Goal: Information Seeking & Learning: Learn about a topic

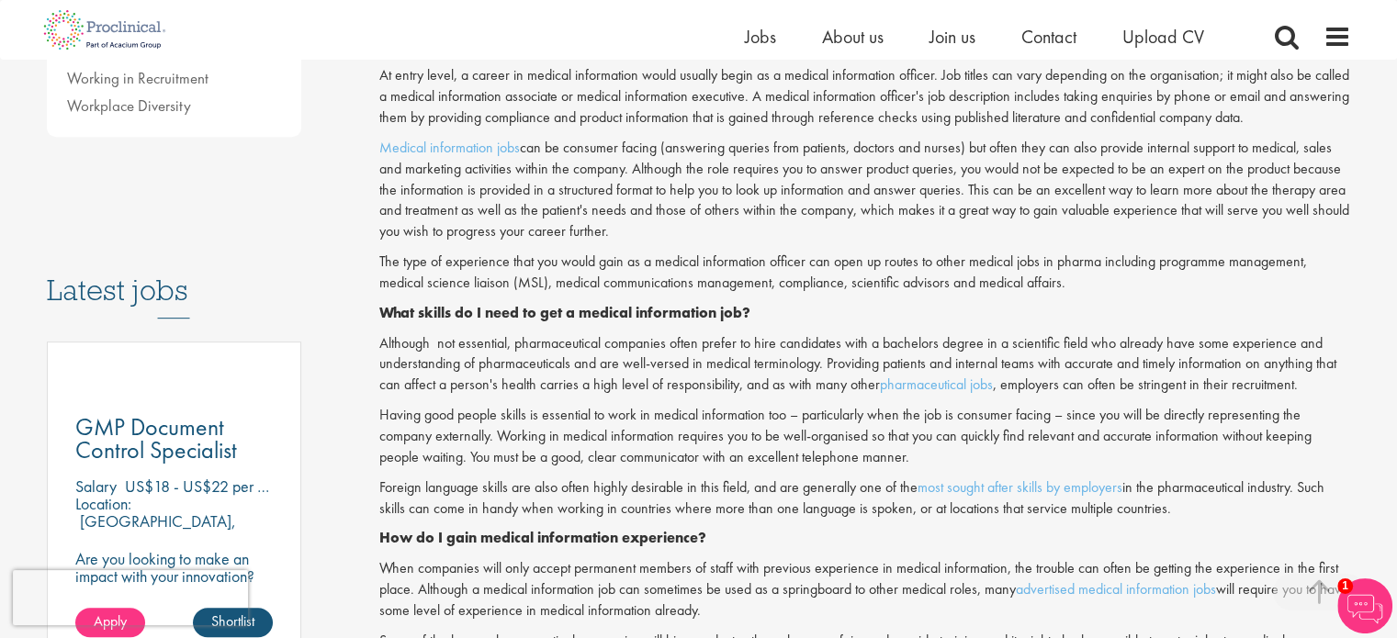
scroll to position [735, 0]
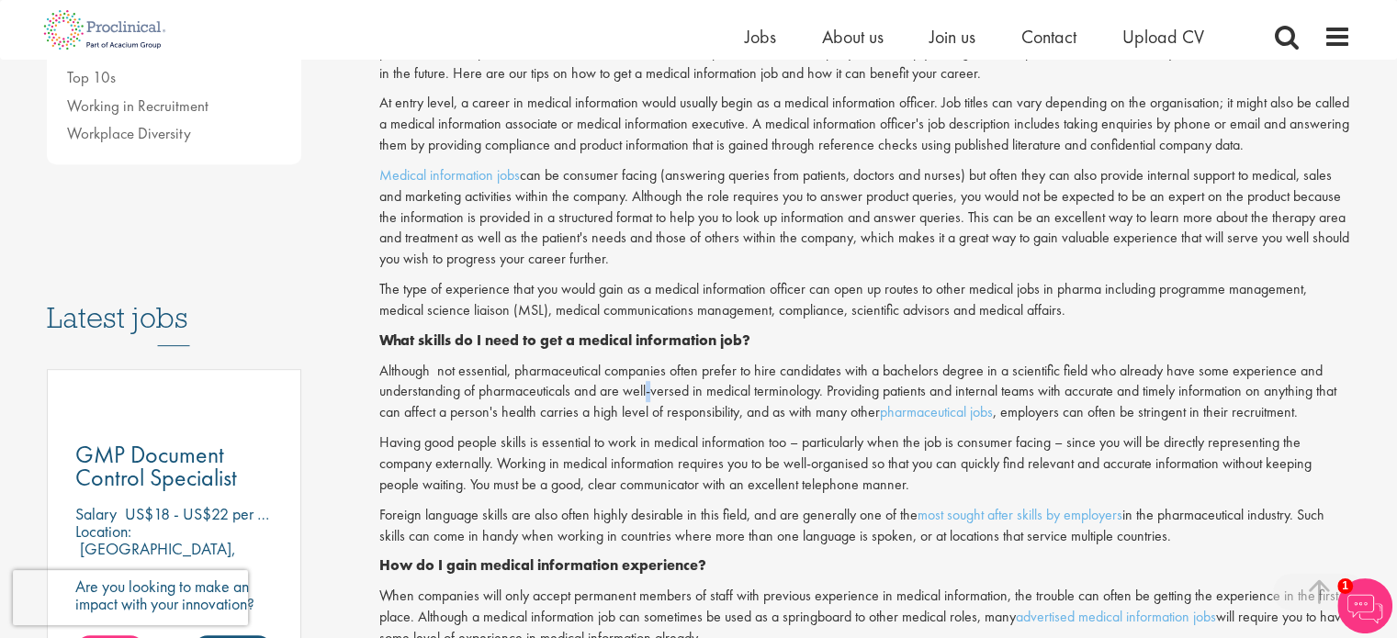
click at [647, 398] on p "Although not essential, pharmaceutical companies often prefer to hire candidate…" at bounding box center [865, 392] width 972 height 63
click at [820, 448] on p "Having good people skills is essential to work in medical information too – par…" at bounding box center [865, 464] width 972 height 63
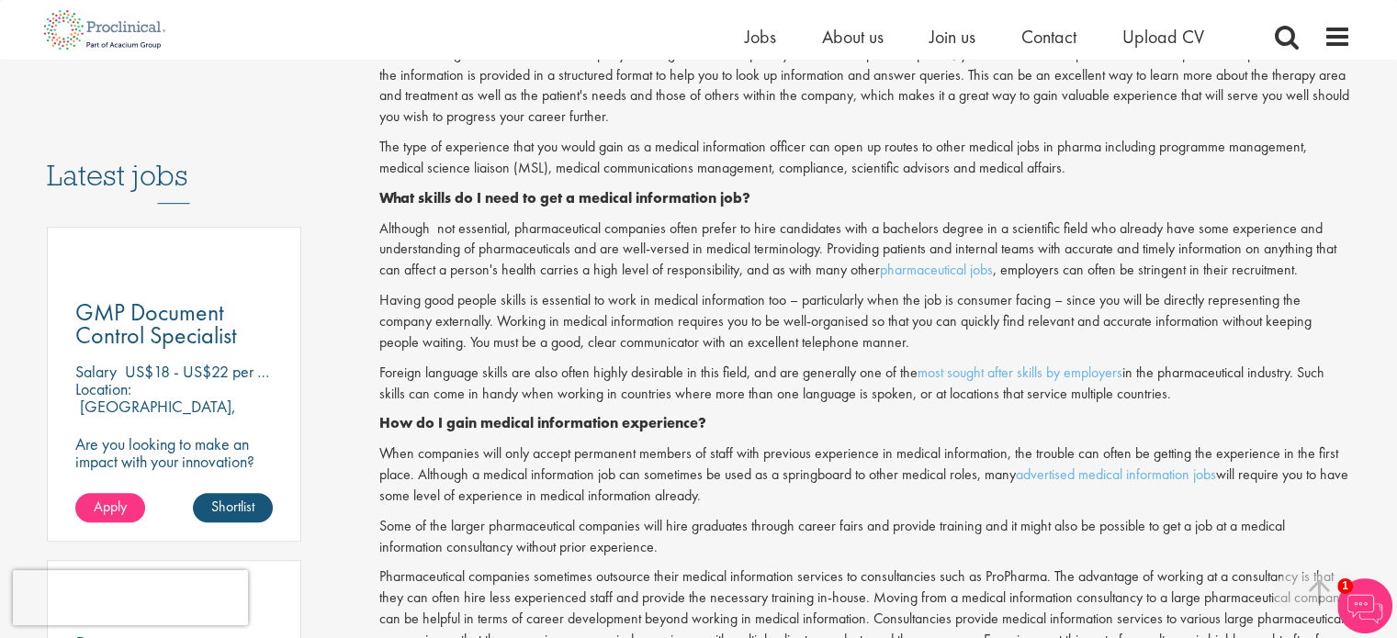
scroll to position [918, 0]
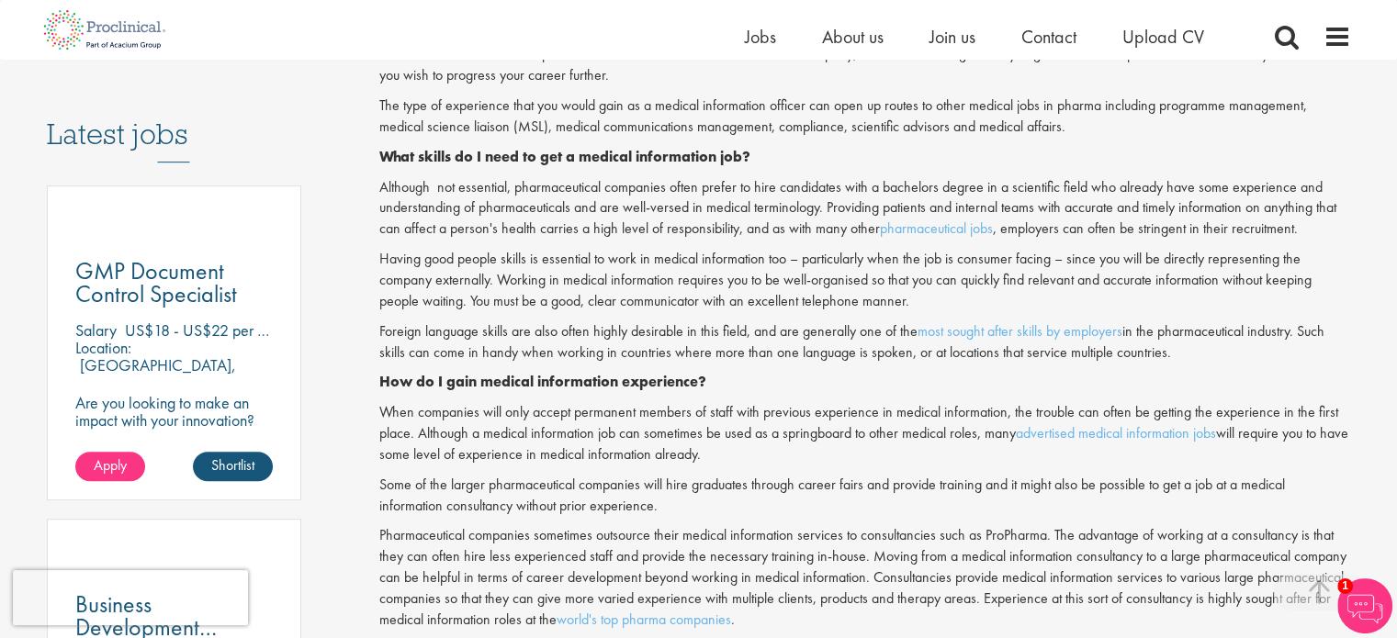
click at [784, 408] on p "When companies will only accept permanent members of staff with previous experi…" at bounding box center [865, 433] width 972 height 63
drag, startPoint x: 610, startPoint y: 447, endPoint x: 878, endPoint y: 498, distance: 272.9
click at [644, 499] on p "Some of the larger pharmaceutical companies will hire graduates through career …" at bounding box center [865, 496] width 972 height 42
click at [835, 512] on p "Some of the larger pharmaceutical companies will hire graduates through career …" at bounding box center [865, 496] width 972 height 42
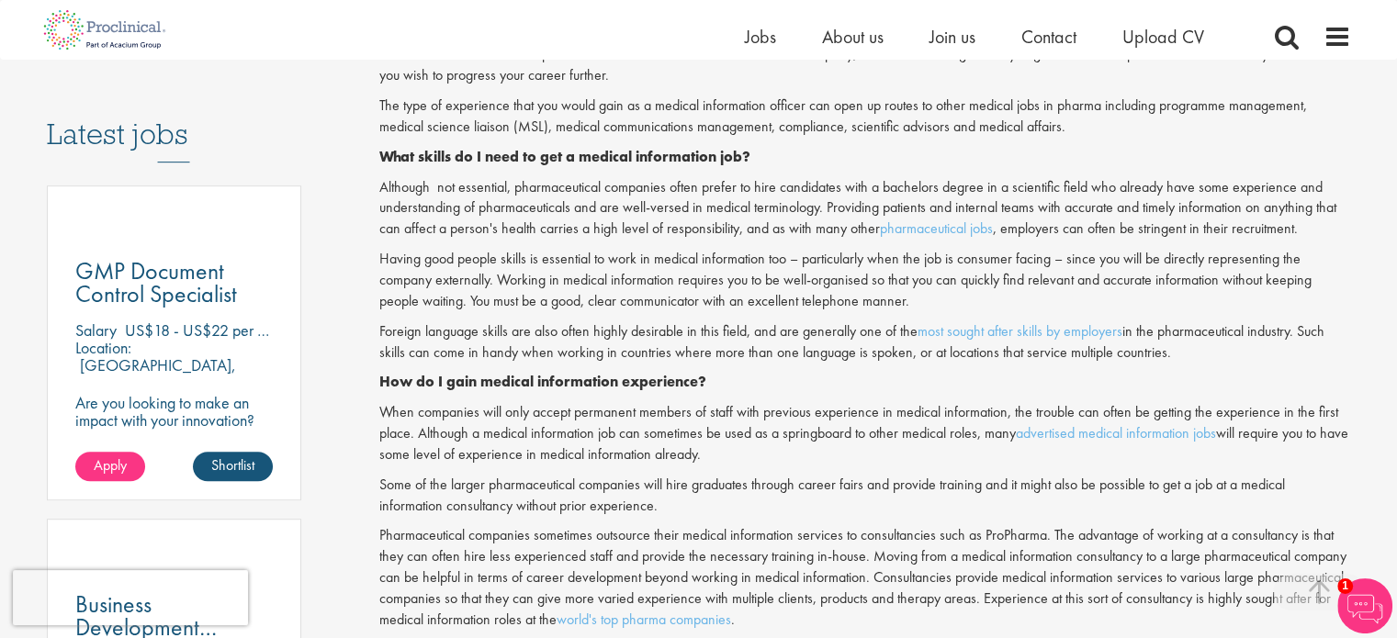
click at [754, 509] on p "Some of the larger pharmaceutical companies will hire graduates through career …" at bounding box center [865, 496] width 972 height 42
click at [822, 506] on p "Some of the larger pharmaceutical companies will hire graduates through career …" at bounding box center [865, 496] width 972 height 42
click at [702, 480] on p "Some of the larger pharmaceutical companies will hire graduates through career …" at bounding box center [865, 496] width 972 height 42
click at [1040, 495] on p "Some of the larger pharmaceutical companies will hire graduates through career …" at bounding box center [865, 496] width 972 height 42
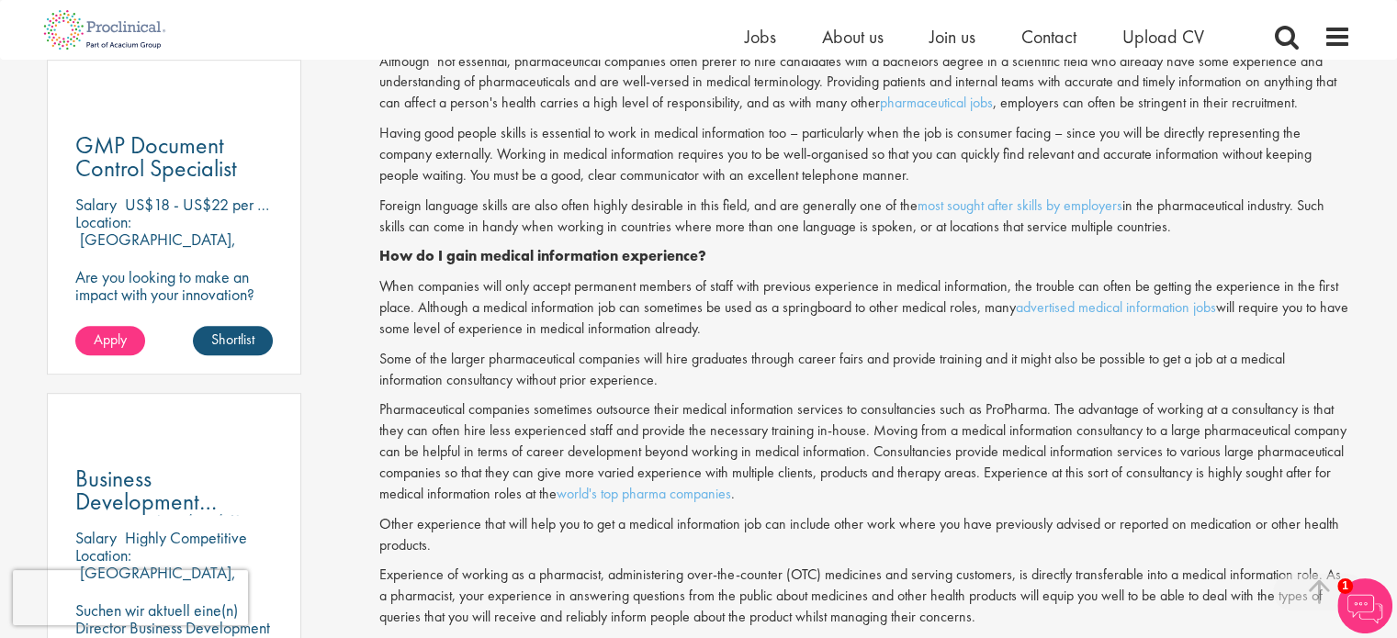
scroll to position [1194, 0]
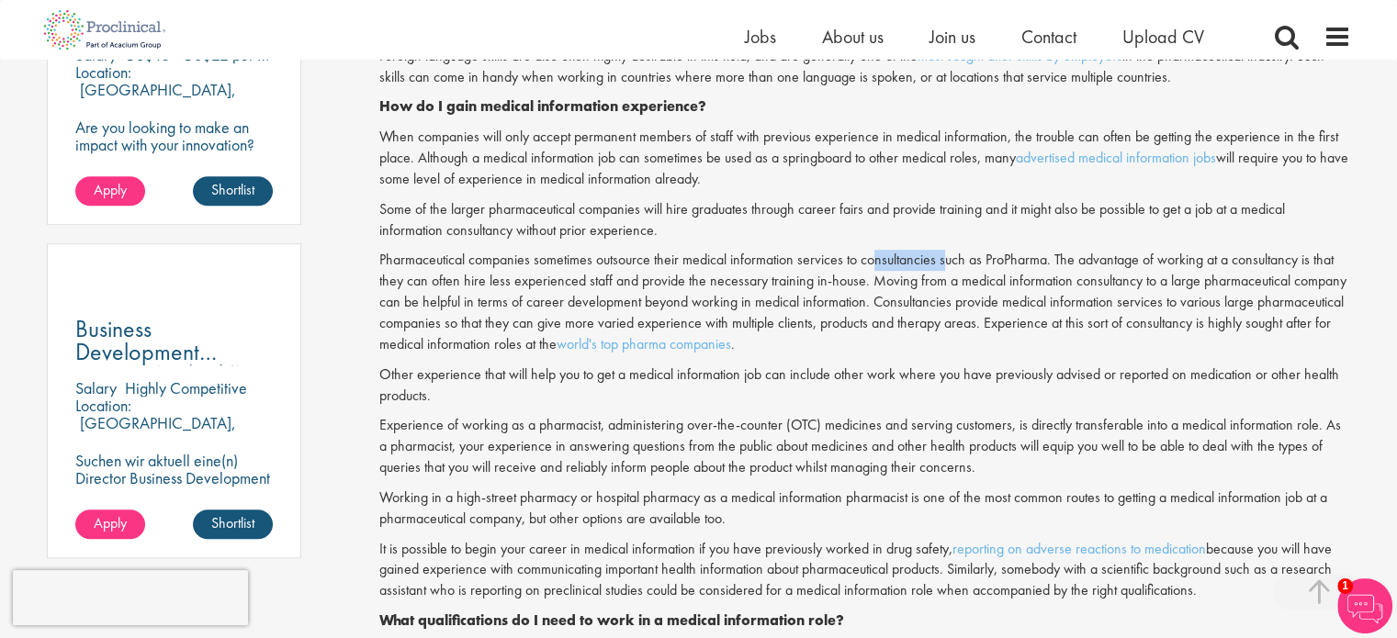
drag, startPoint x: 873, startPoint y: 251, endPoint x: 944, endPoint y: 269, distance: 73.1
click at [944, 269] on p "Pharmaceutical companies sometimes outsource their medical information services…" at bounding box center [865, 302] width 972 height 105
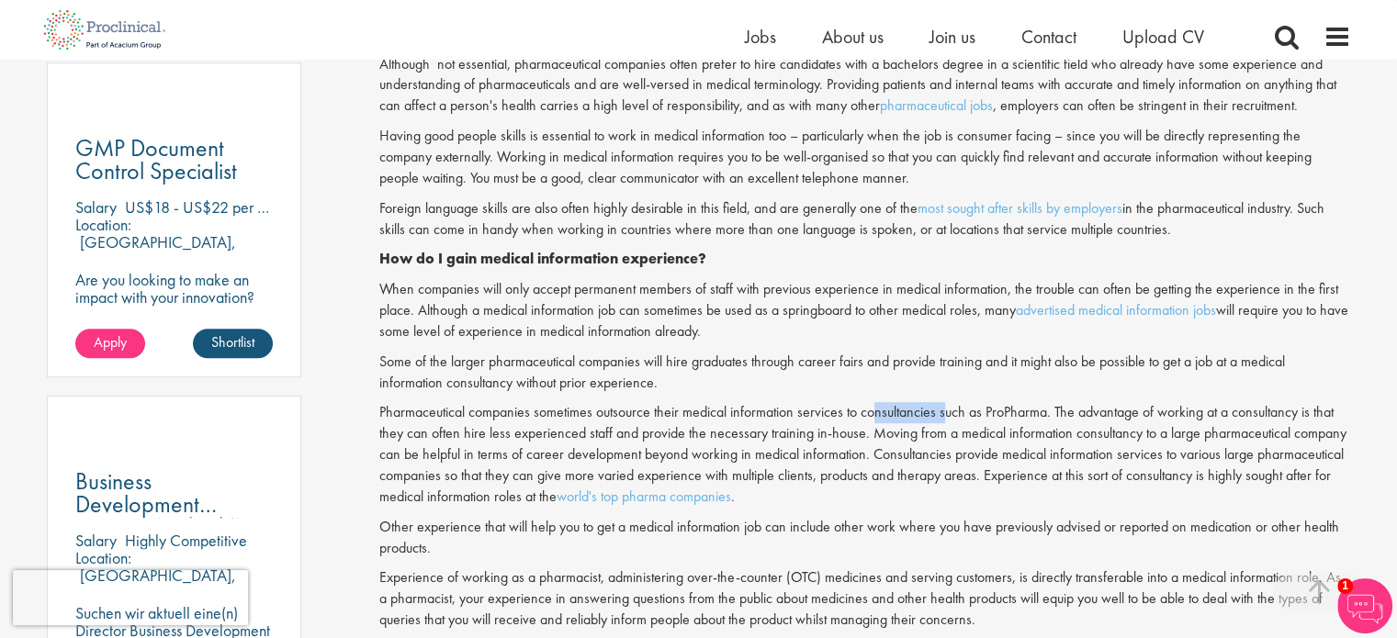
scroll to position [1010, 0]
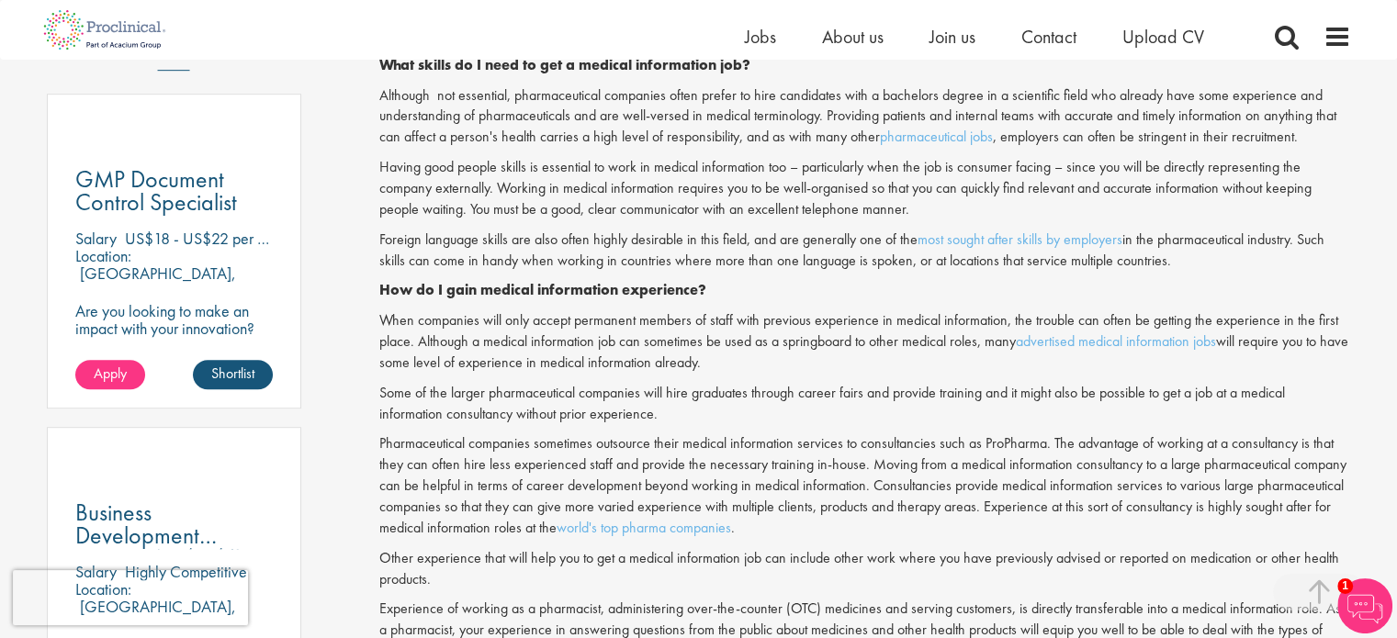
click at [798, 342] on p "When companies will only accept permanent members of staff with previous experi…" at bounding box center [865, 341] width 972 height 63
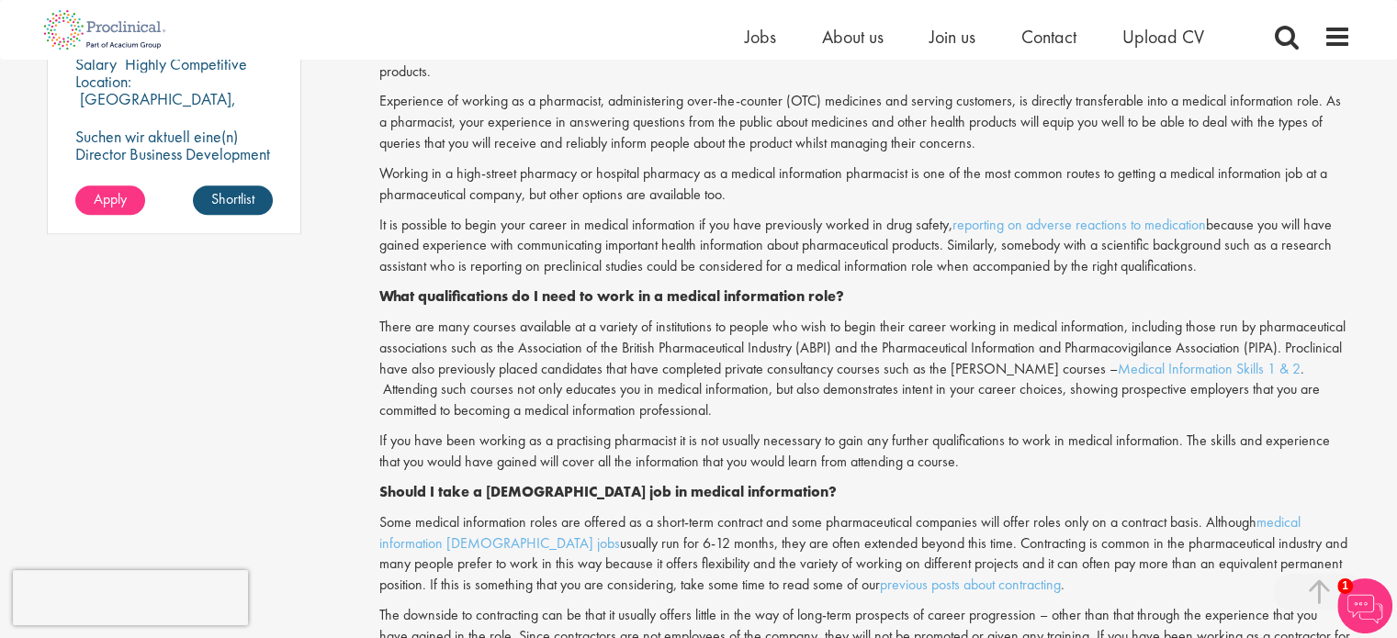
scroll to position [1561, 0]
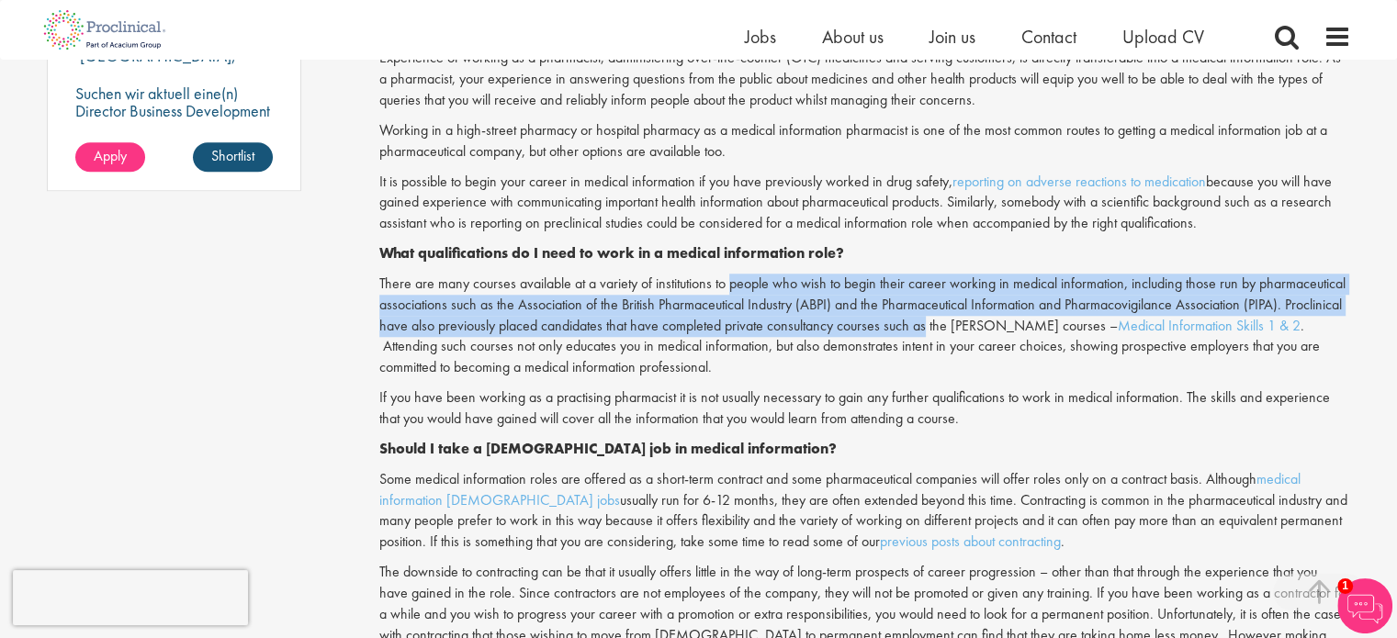
drag, startPoint x: 731, startPoint y: 276, endPoint x: 929, endPoint y: 322, distance: 203.6
click at [929, 322] on p "There are many courses available at a variety of institutions to people who wis…" at bounding box center [865, 326] width 972 height 105
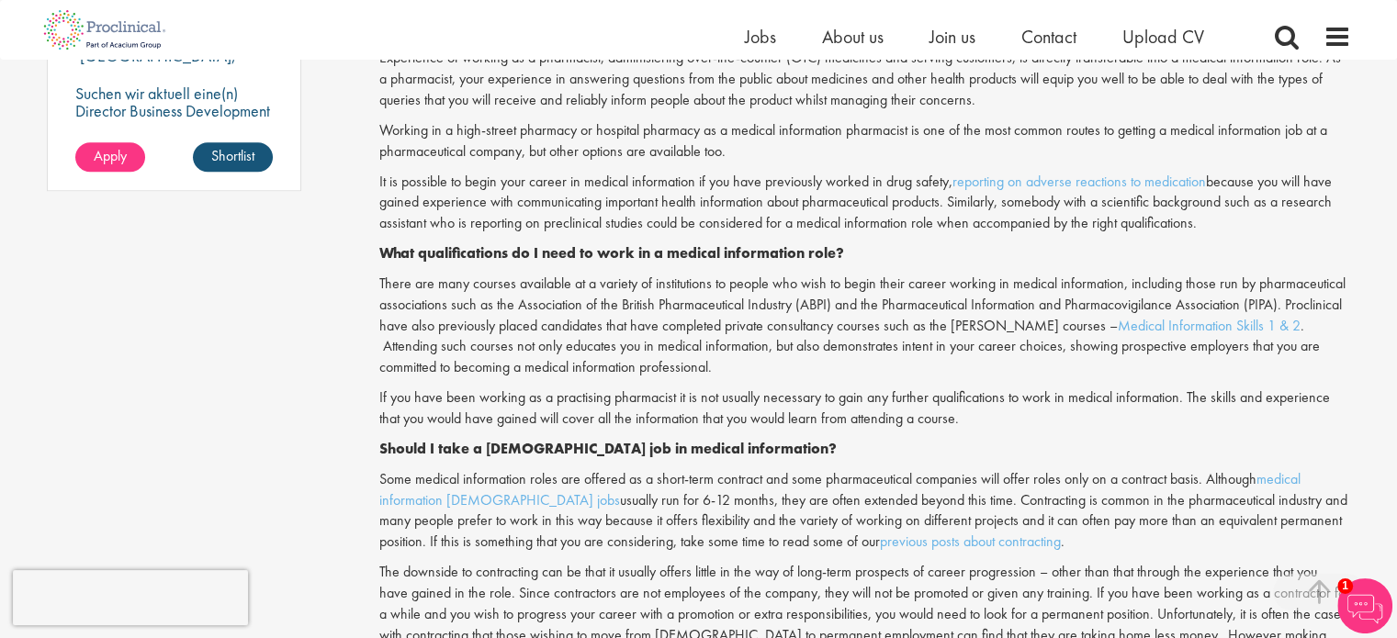
click at [849, 355] on p "There are many courses available at a variety of institutions to people who wis…" at bounding box center [865, 326] width 972 height 105
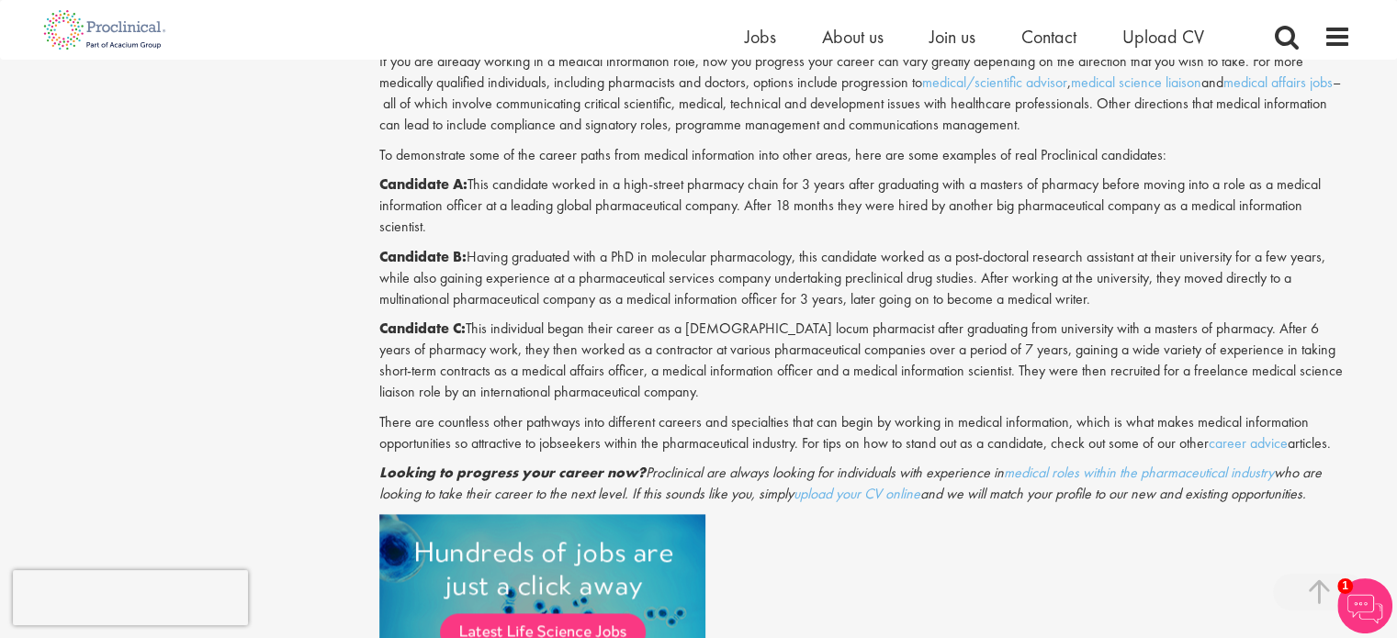
scroll to position [2204, 0]
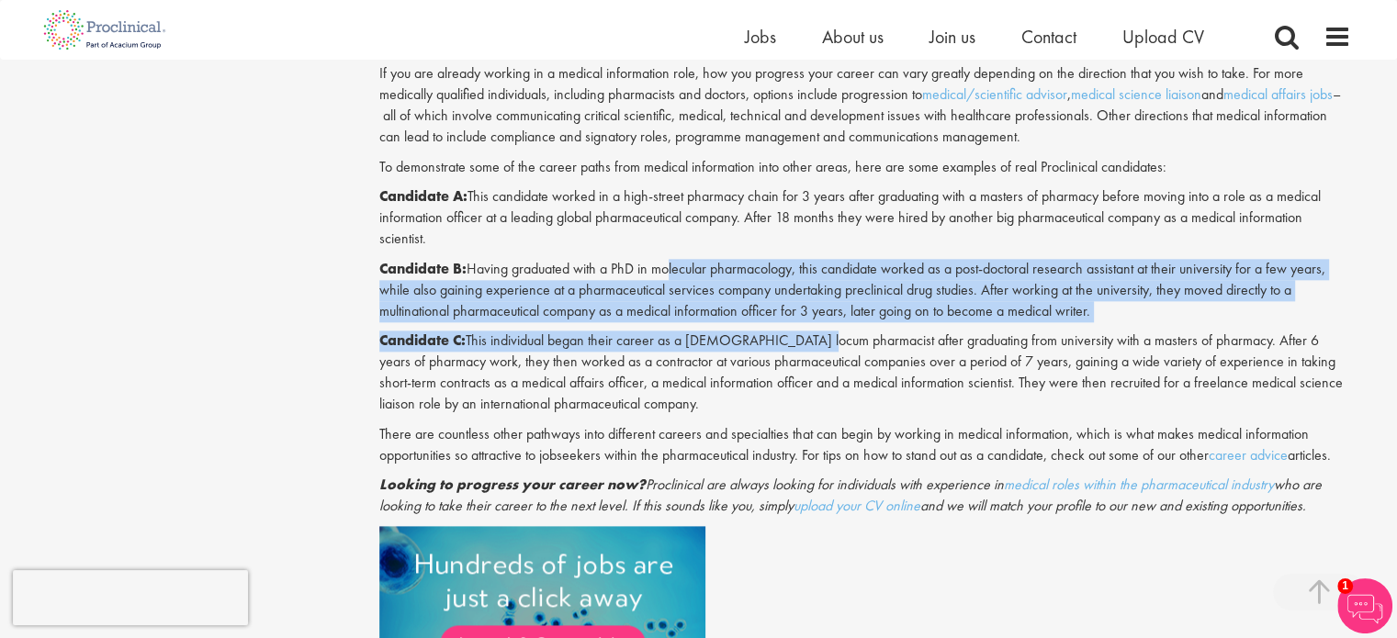
drag, startPoint x: 666, startPoint y: 267, endPoint x: 805, endPoint y: 326, distance: 151.5
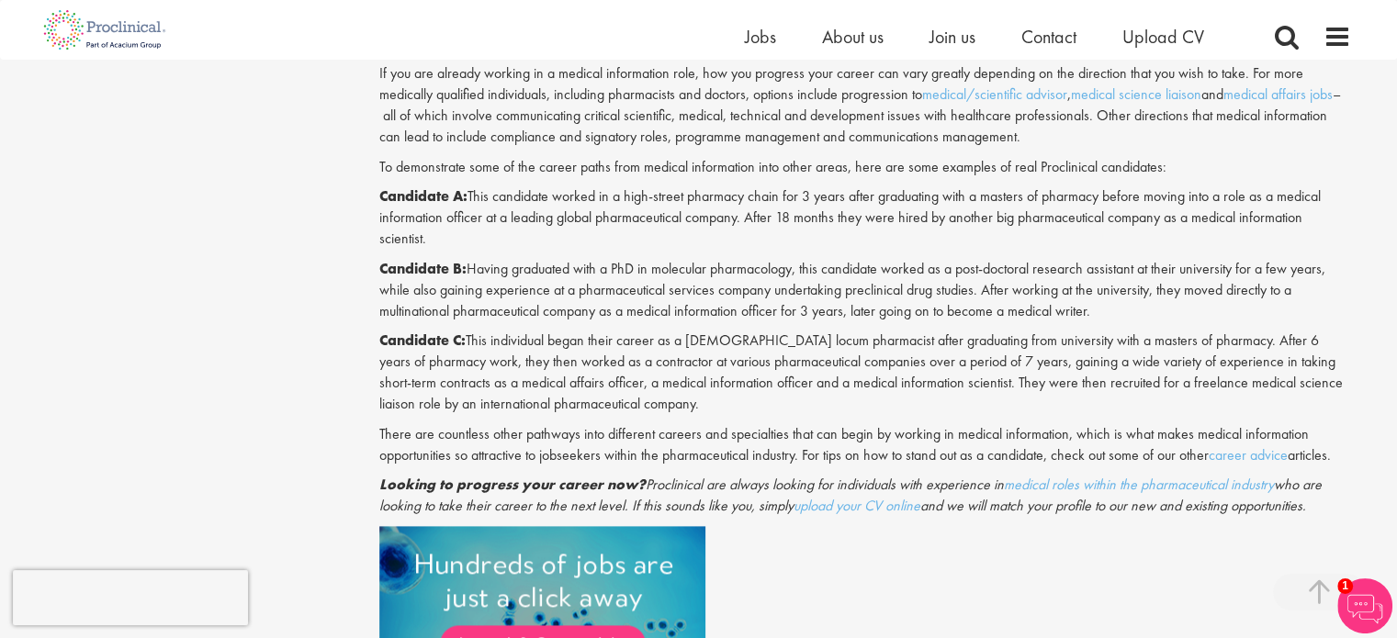
click at [818, 340] on p "Candidate C: This individual began their career as a [DEMOGRAPHIC_DATA] locum p…" at bounding box center [865, 373] width 972 height 84
click at [820, 282] on p "Candidate B: Having graduated with a PhD in molecular pharmacology, this candid…" at bounding box center [865, 290] width 972 height 63
click at [736, 377] on p "Candidate C: This individual began their career as a [DEMOGRAPHIC_DATA] locum p…" at bounding box center [865, 373] width 972 height 84
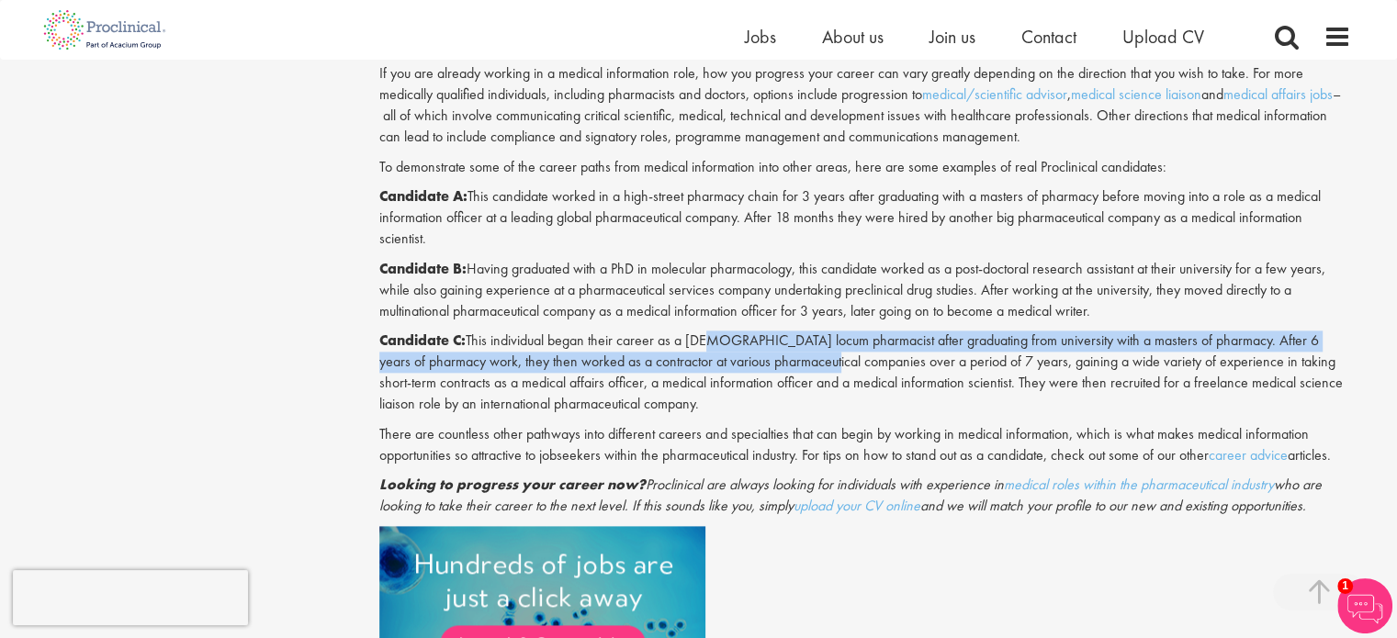
drag, startPoint x: 698, startPoint y: 342, endPoint x: 812, endPoint y: 369, distance: 117.2
click at [812, 369] on p "Candidate C: This individual began their career as a [DEMOGRAPHIC_DATA] locum p…" at bounding box center [865, 373] width 972 height 84
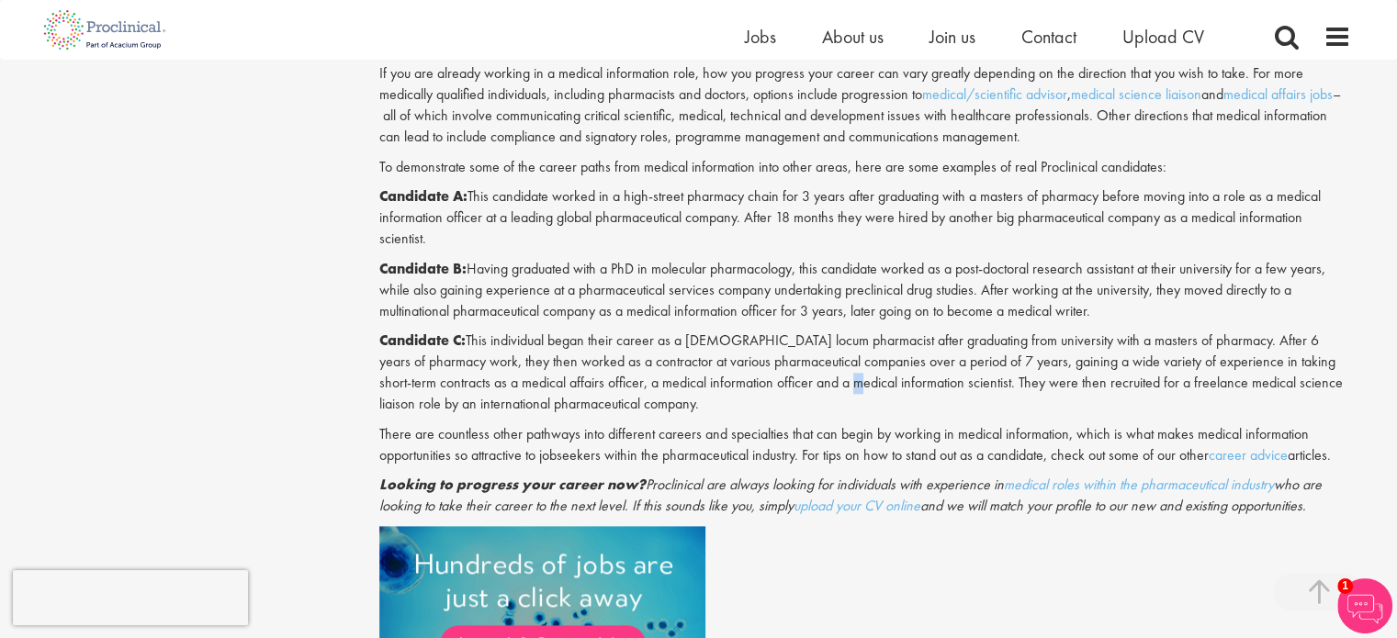
click at [826, 376] on p "Candidate C: This individual began their career as a [DEMOGRAPHIC_DATA] locum p…" at bounding box center [865, 373] width 972 height 84
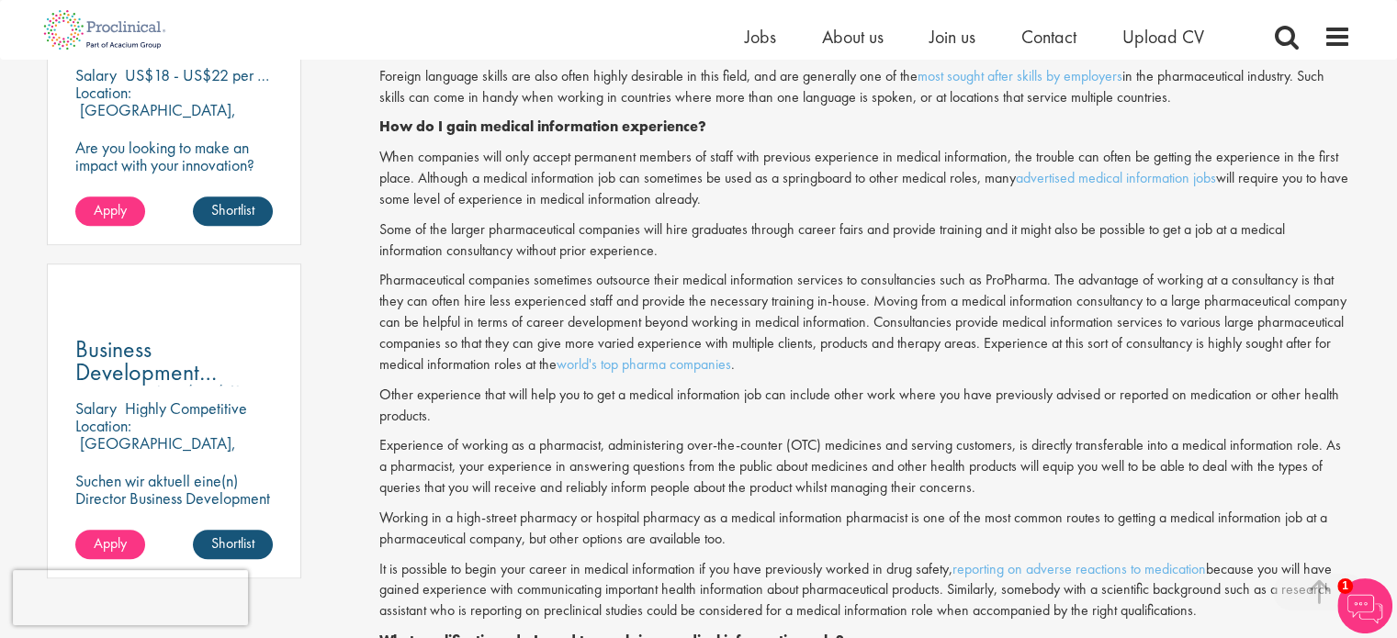
scroll to position [826, 0]
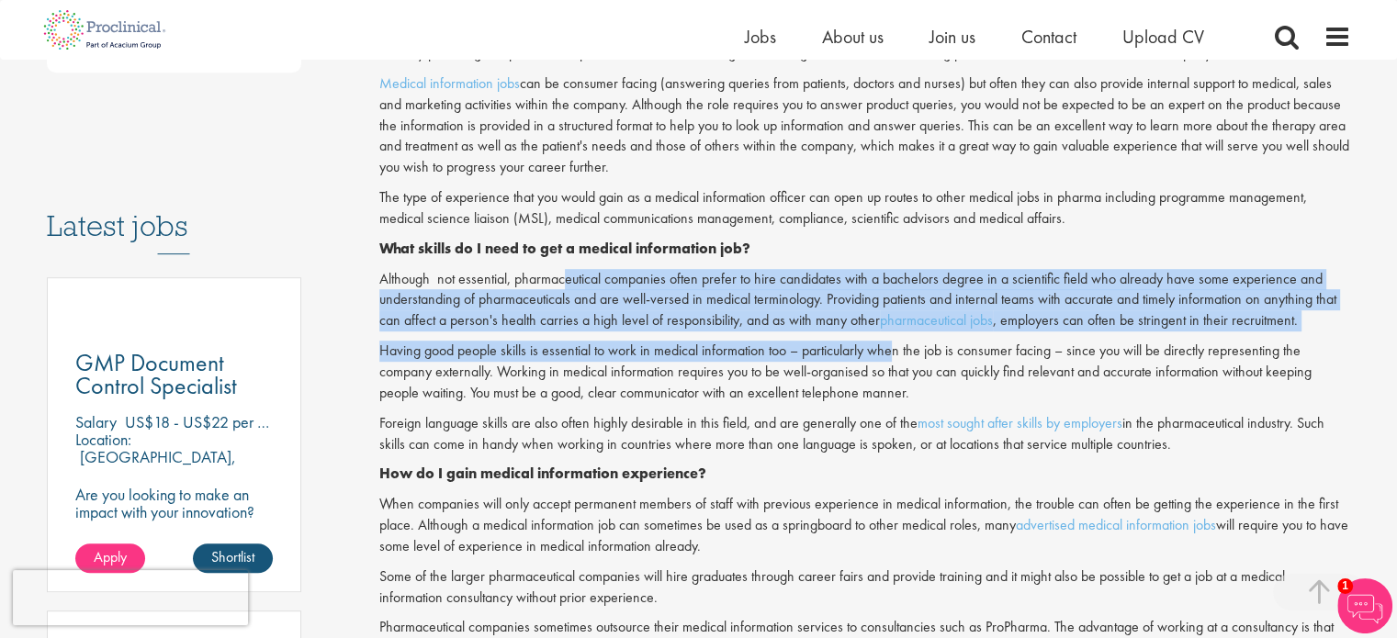
drag, startPoint x: 562, startPoint y: 277, endPoint x: 904, endPoint y: 336, distance: 346.6
click at [819, 305] on p "Although not essential, pharmaceutical companies often prefer to hire candidate…" at bounding box center [865, 300] width 972 height 63
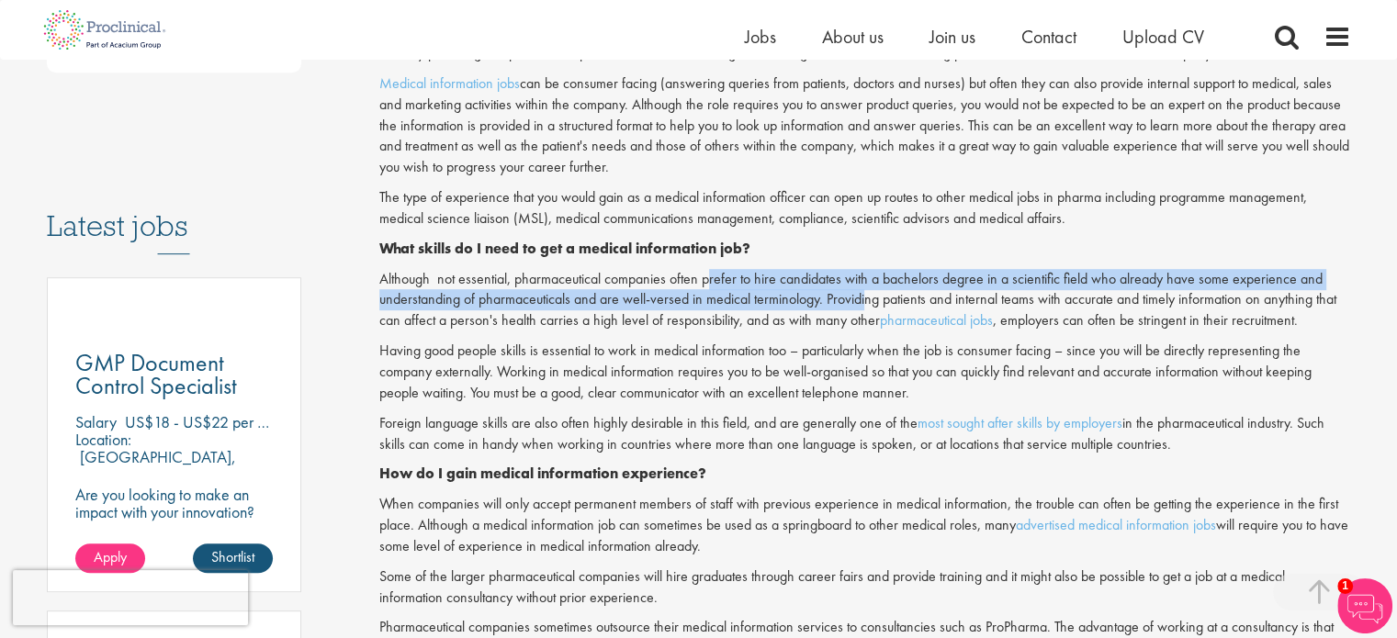
drag, startPoint x: 707, startPoint y: 271, endPoint x: 1020, endPoint y: 318, distance: 316.6
click at [993, 313] on p "Although not essential, pharmaceutical companies often prefer to hire candidate…" at bounding box center [865, 300] width 972 height 63
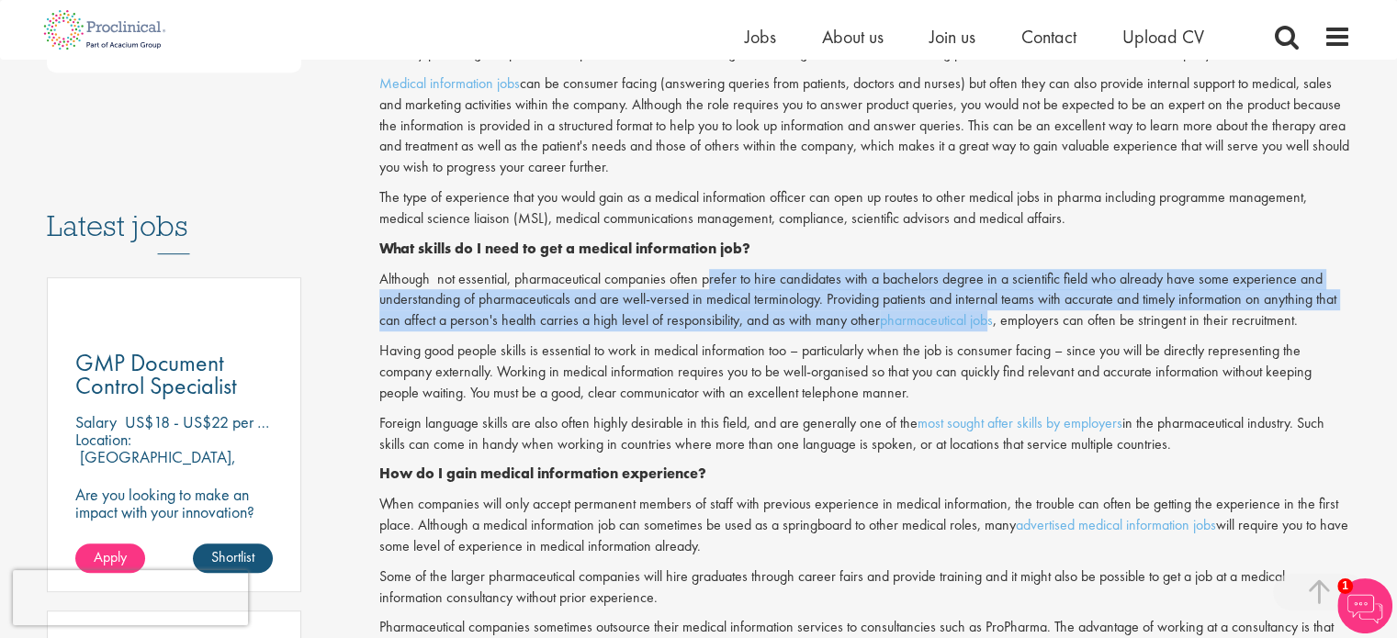
click at [1007, 306] on p "Although not essential, pharmaceutical companies often prefer to hire candidate…" at bounding box center [865, 300] width 972 height 63
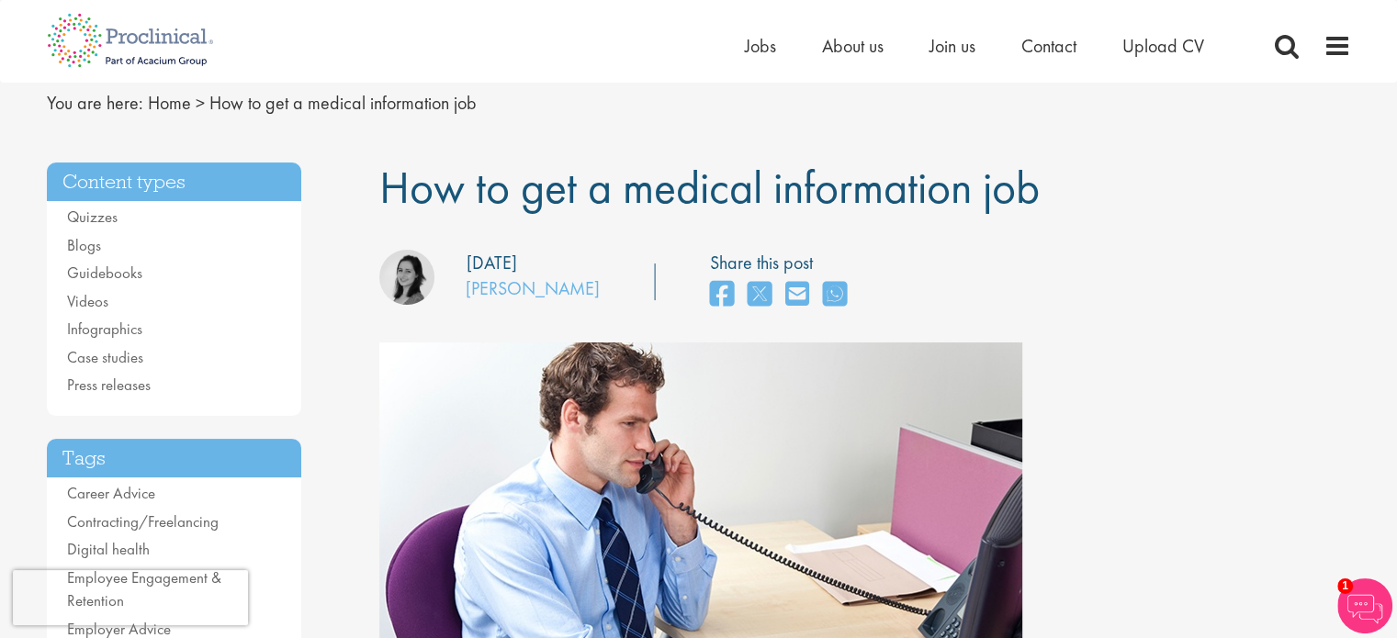
scroll to position [0, 0]
